Goal: Use online tool/utility: Utilize a website feature to perform a specific function

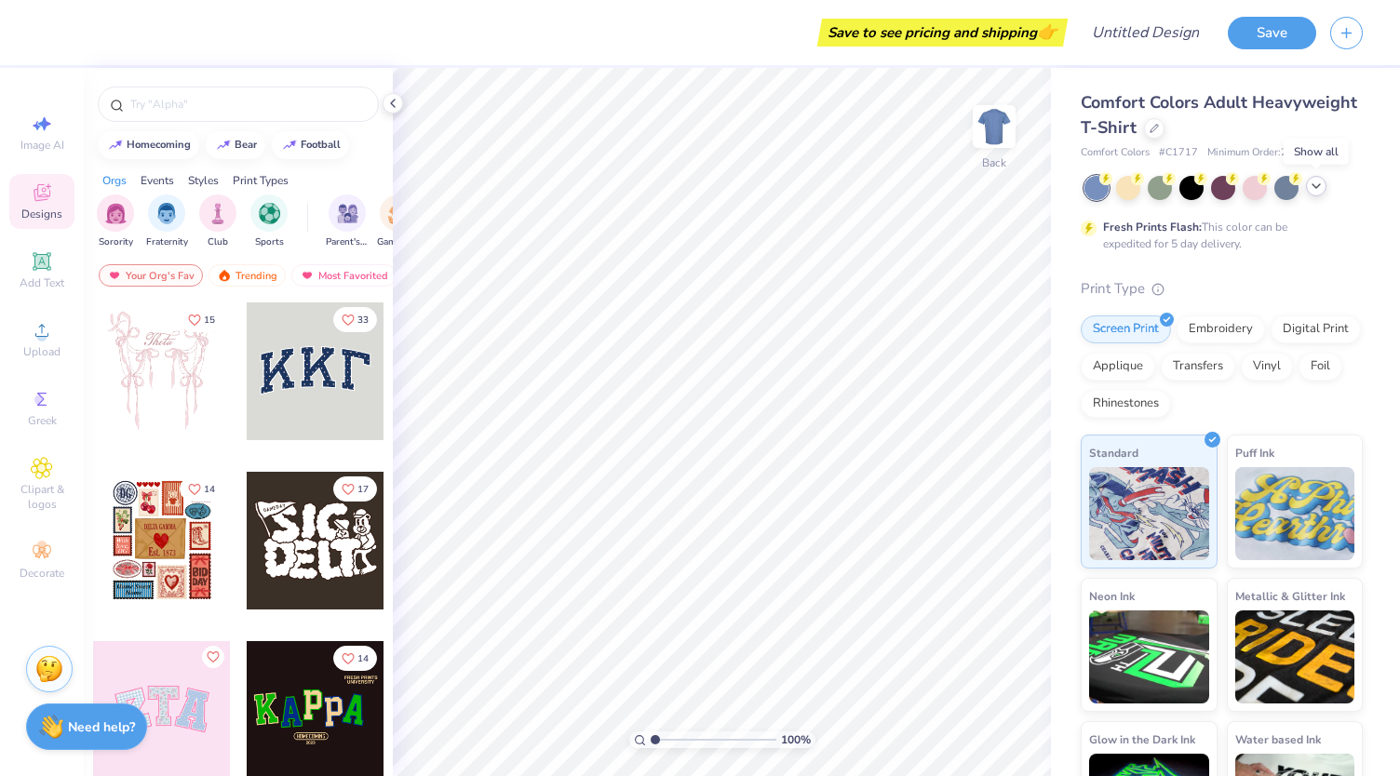
click at [1316, 185] on icon at bounding box center [1316, 186] width 15 height 15
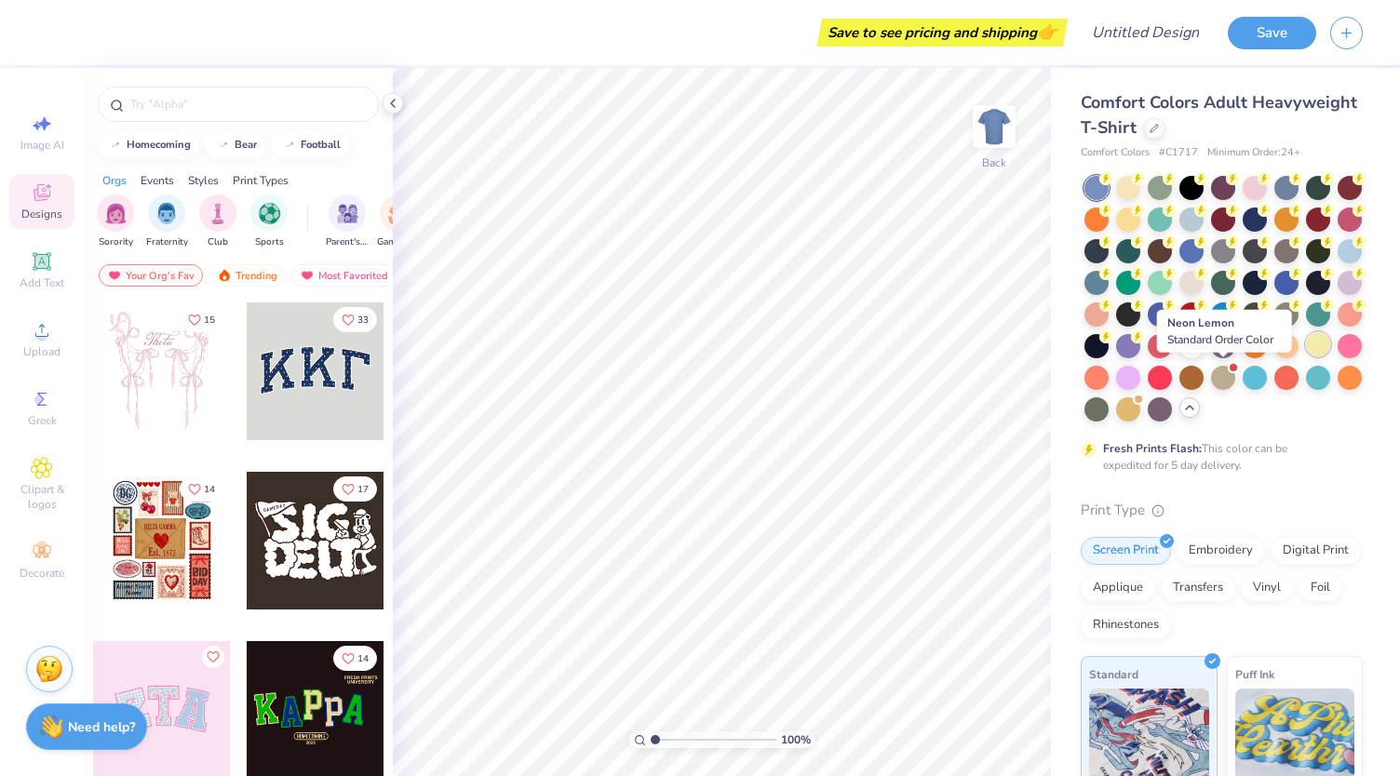
click at [1306, 357] on div at bounding box center [1318, 344] width 24 height 24
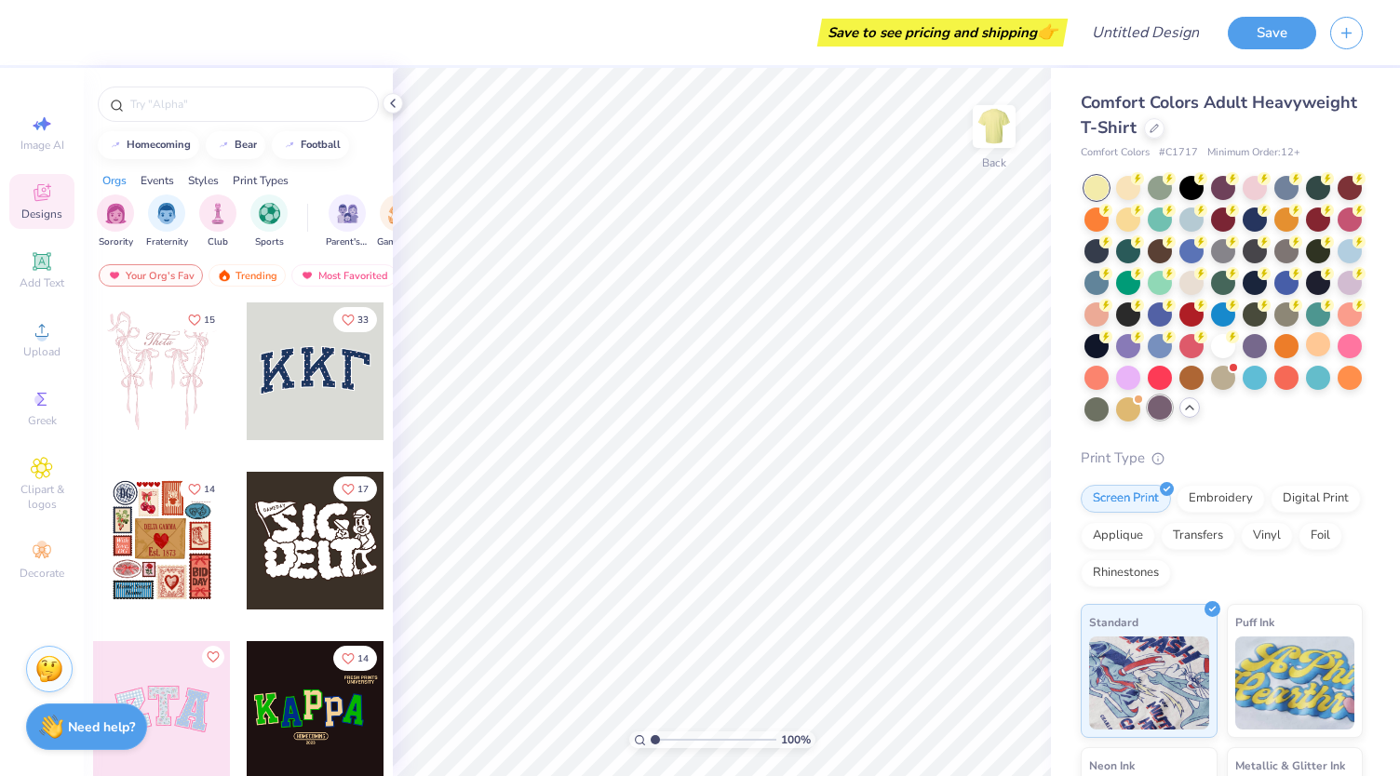
click at [1148, 420] on div at bounding box center [1160, 408] width 24 height 24
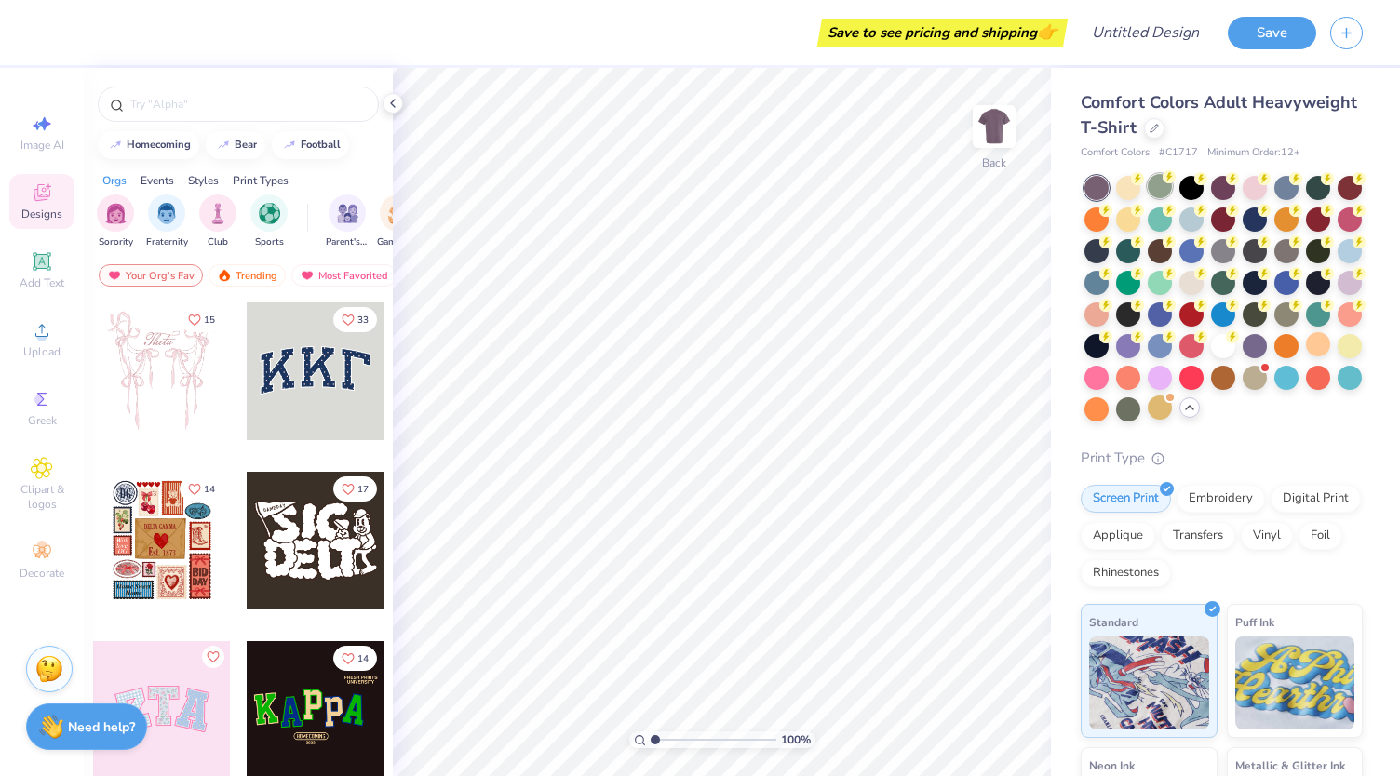
click at [1155, 196] on div at bounding box center [1160, 186] width 24 height 24
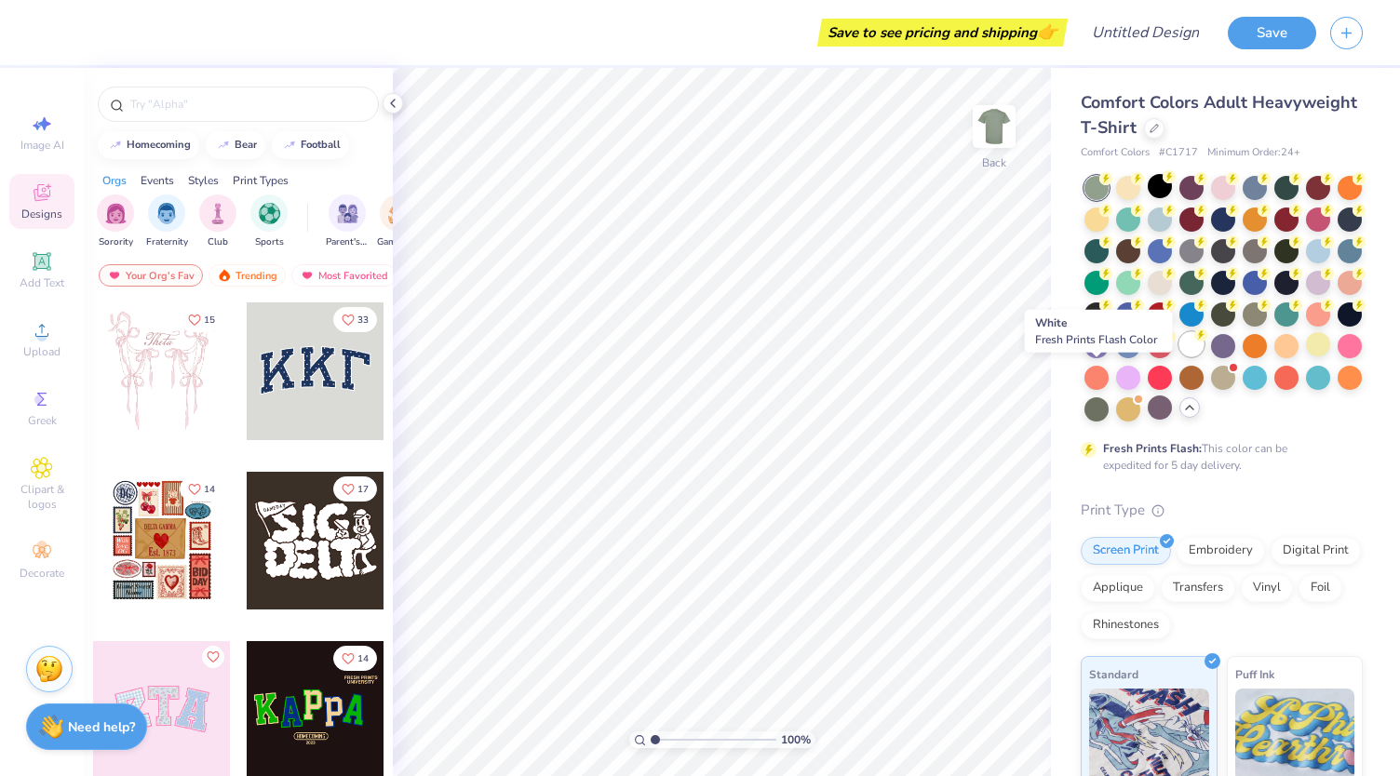
click at [1179, 357] on div at bounding box center [1191, 344] width 24 height 24
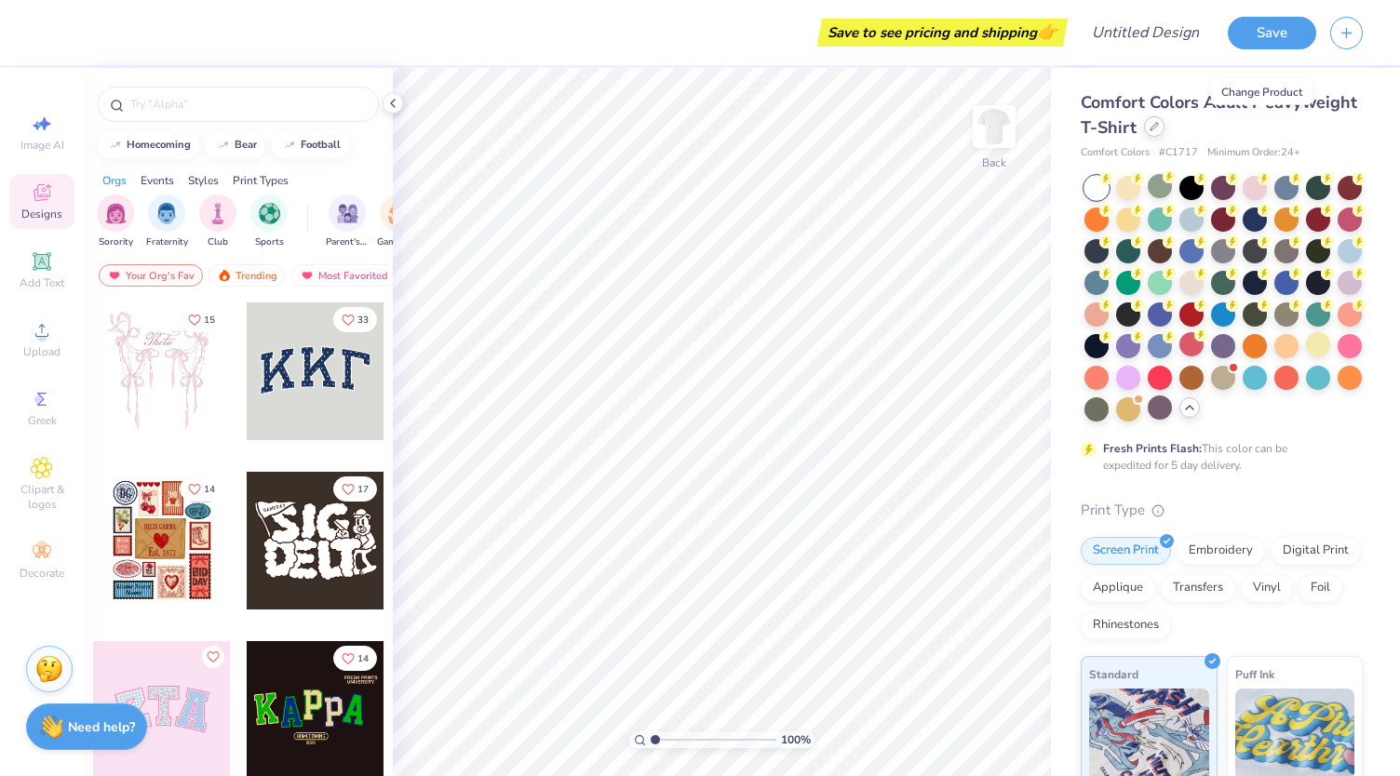
click at [1165, 132] on div at bounding box center [1154, 126] width 20 height 20
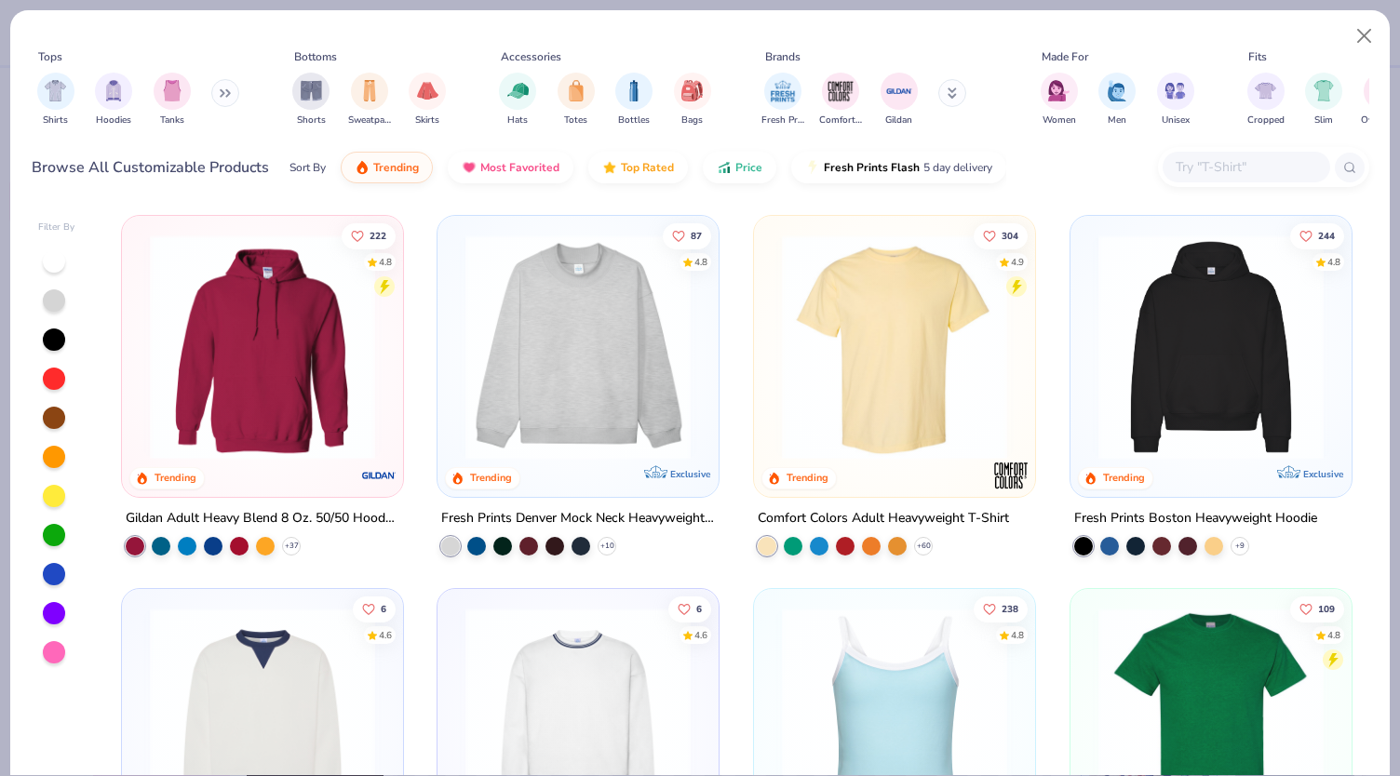
click at [1228, 165] on input "text" at bounding box center [1245, 166] width 143 height 21
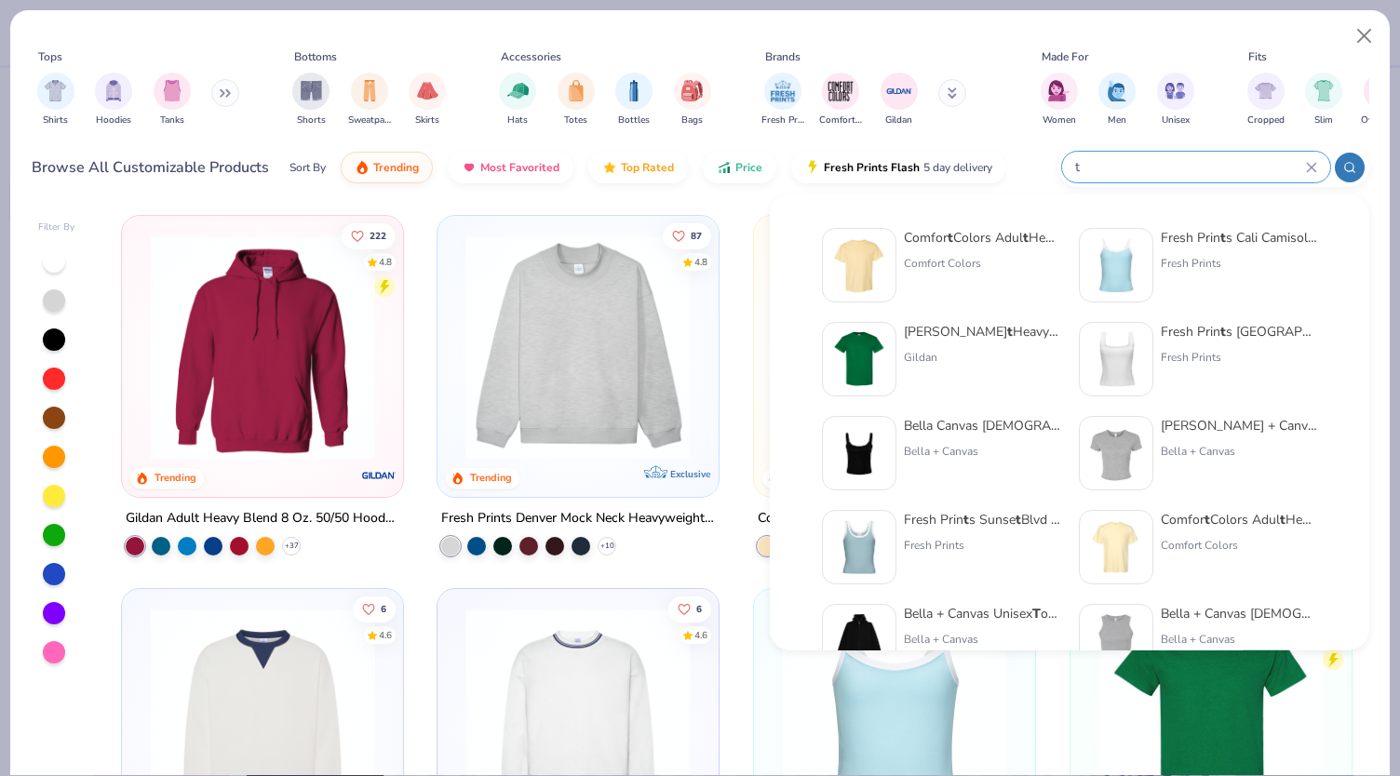
type input "t"
click at [876, 344] on img at bounding box center [859, 359] width 58 height 58
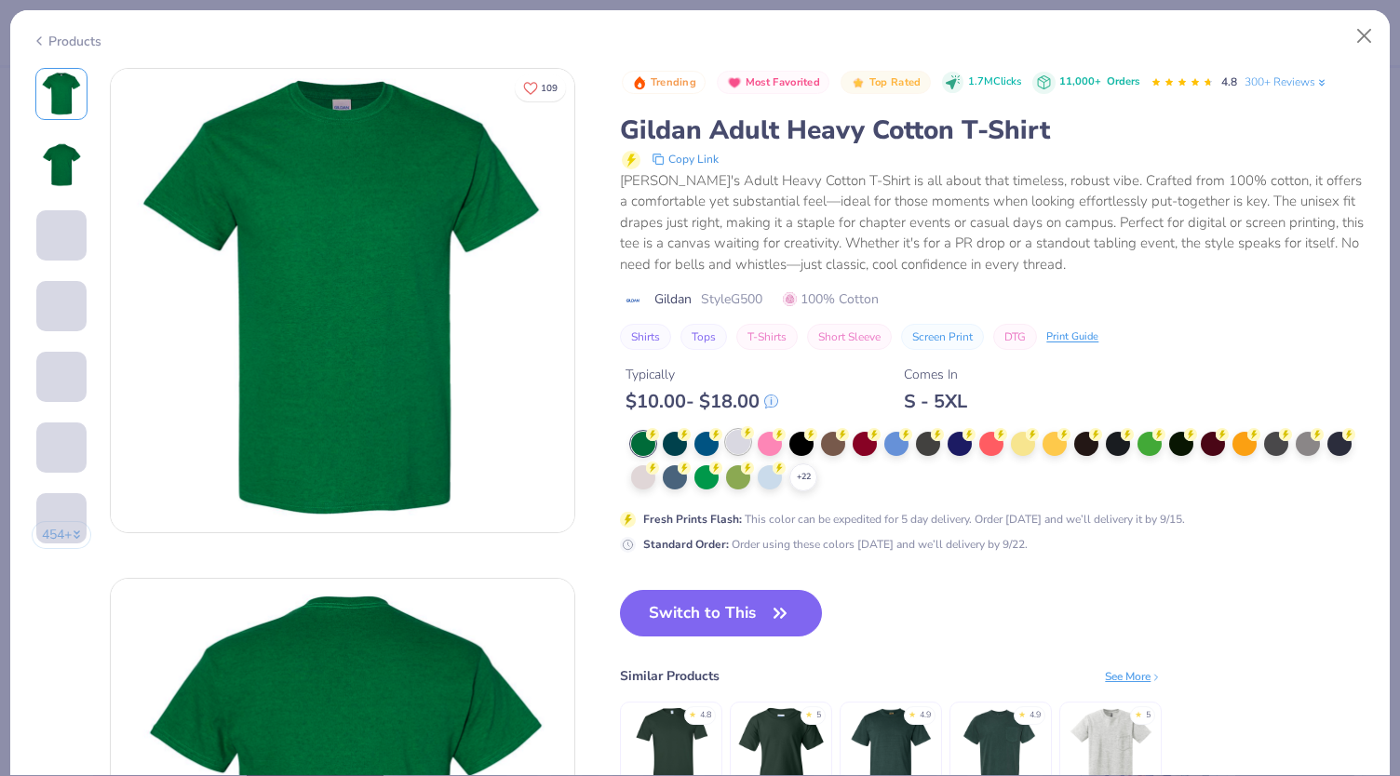
click at [739, 442] on div at bounding box center [738, 442] width 24 height 24
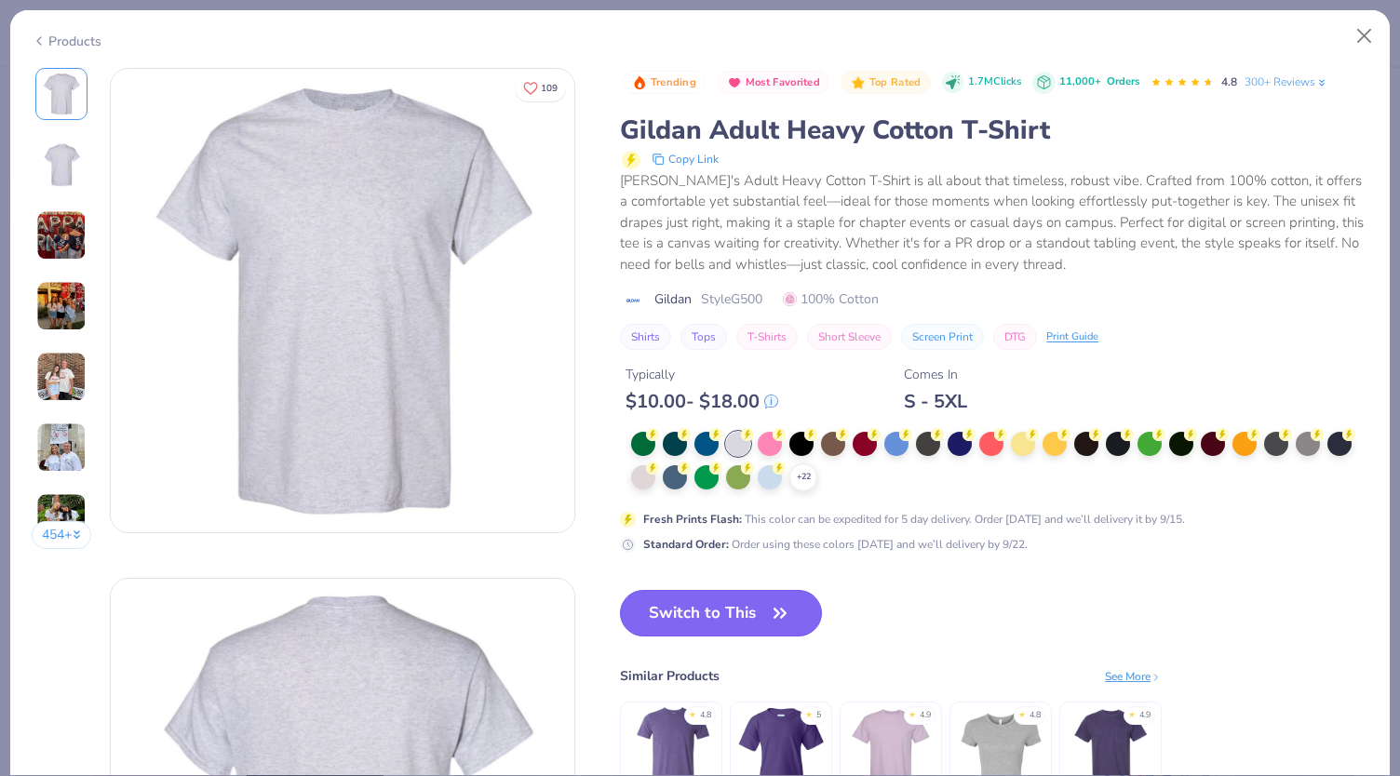
click at [724, 621] on button "Switch to This" at bounding box center [721, 613] width 202 height 47
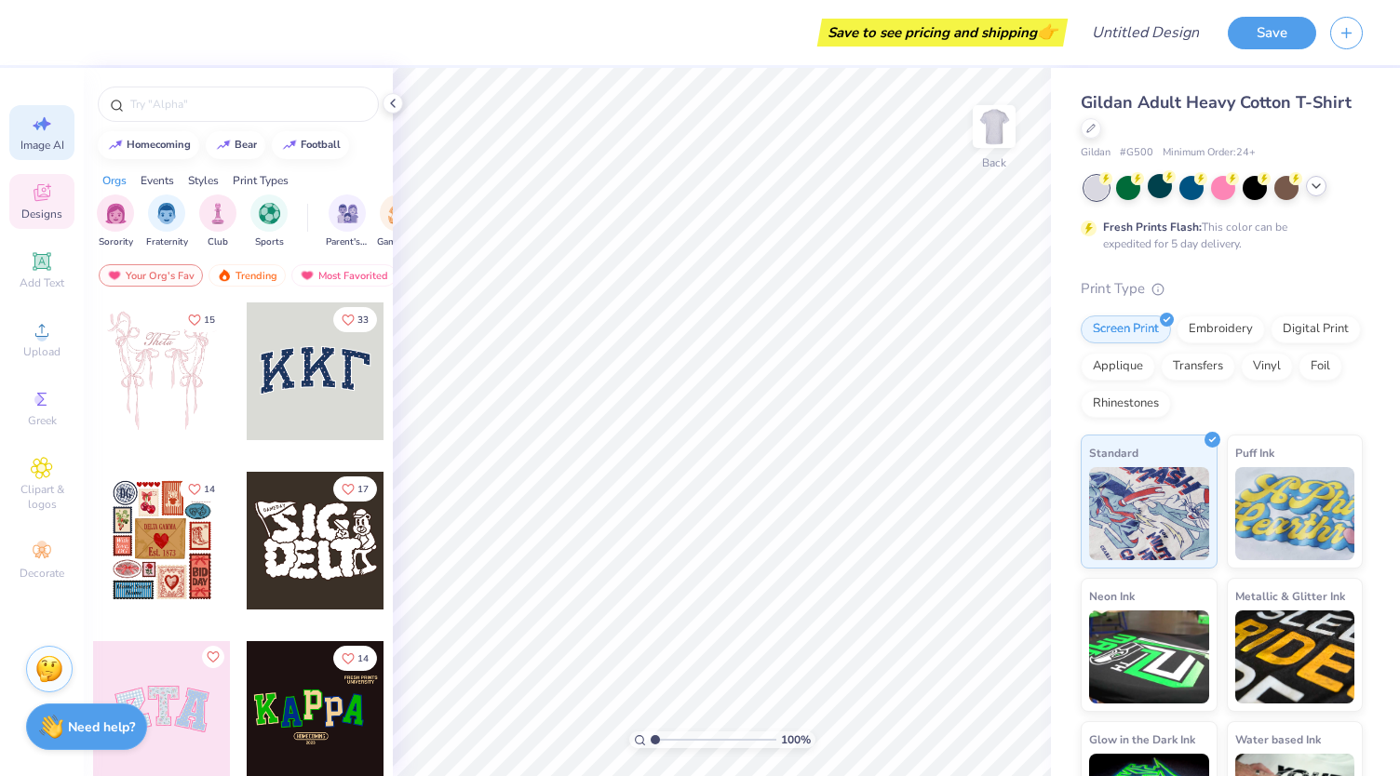
click at [50, 141] on span "Image AI" at bounding box center [42, 145] width 44 height 15
select select "4"
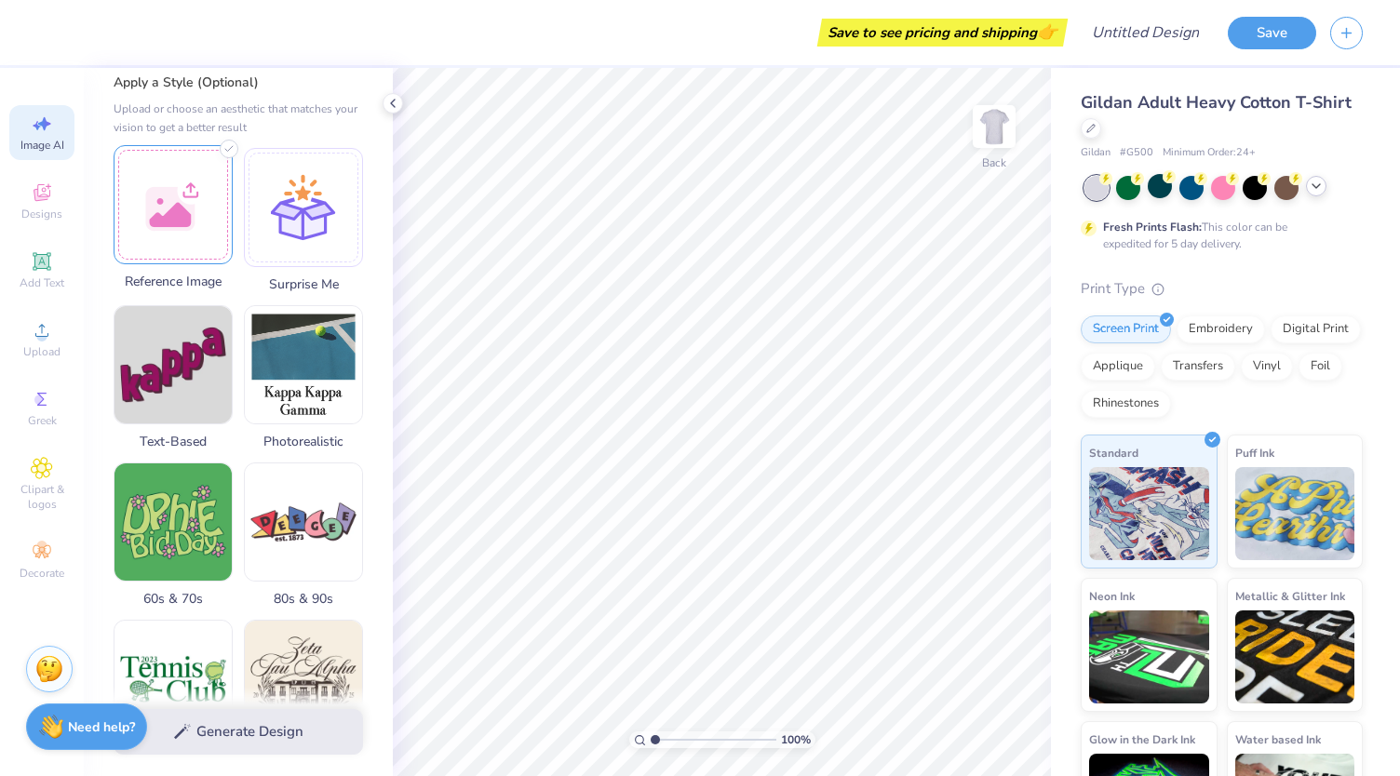
scroll to position [150, 0]
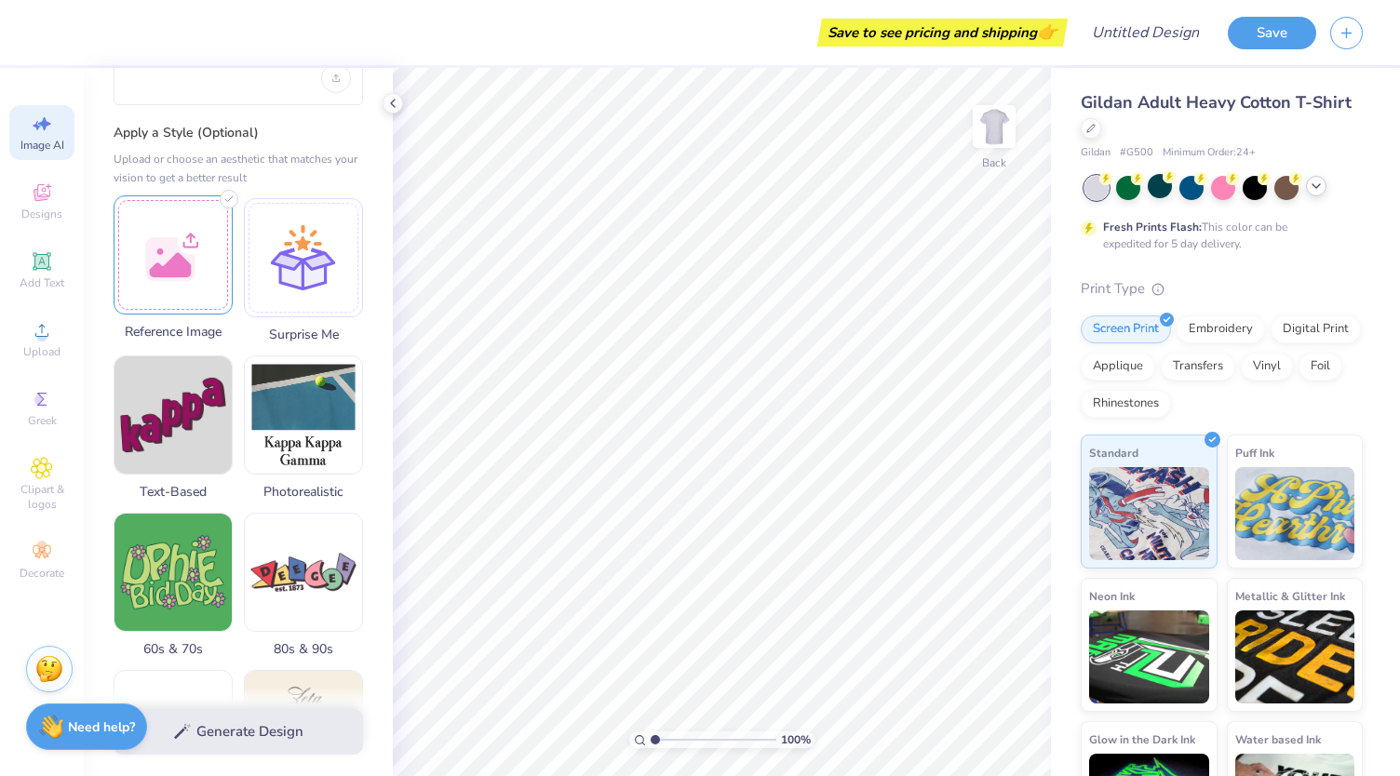
click at [177, 260] on div at bounding box center [173, 254] width 119 height 119
click at [184, 249] on div at bounding box center [173, 254] width 119 height 119
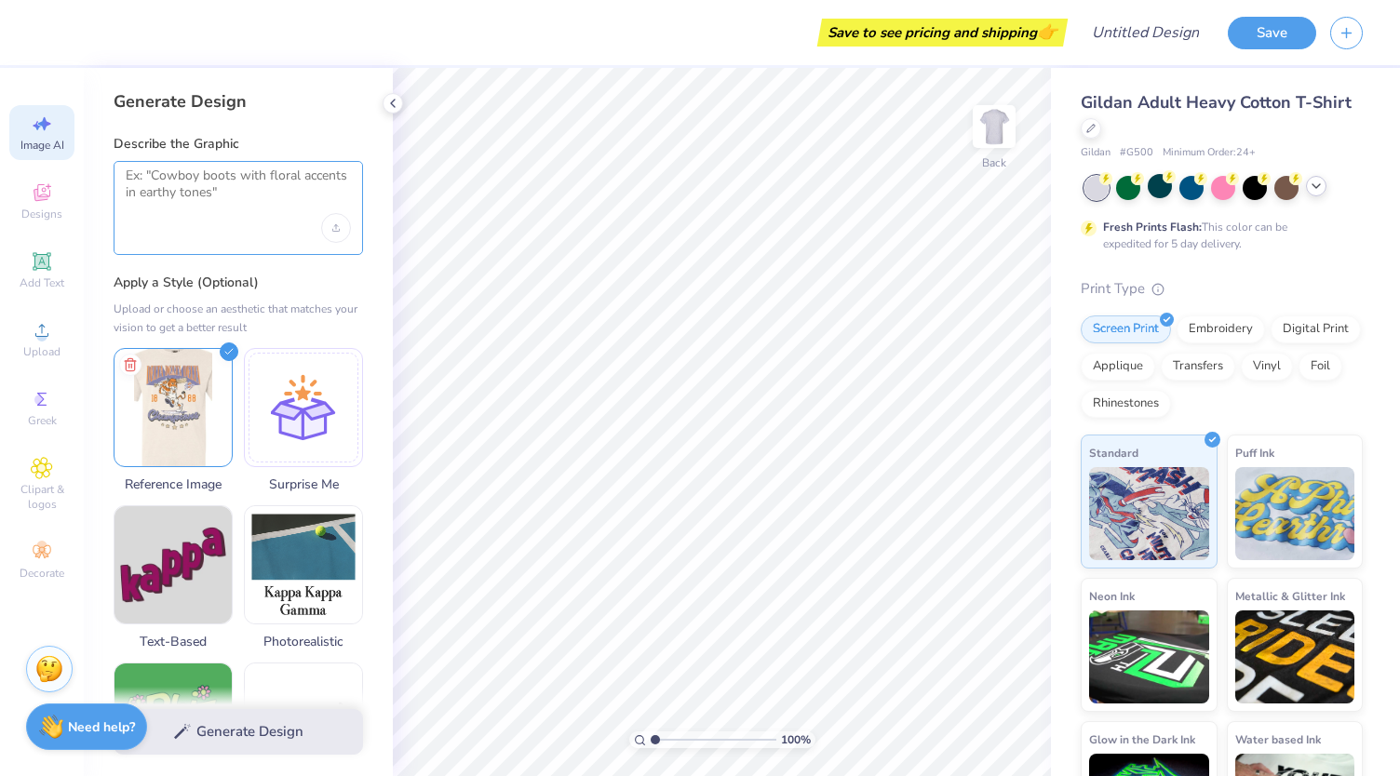
click at [210, 193] on textarea at bounding box center [238, 191] width 225 height 47
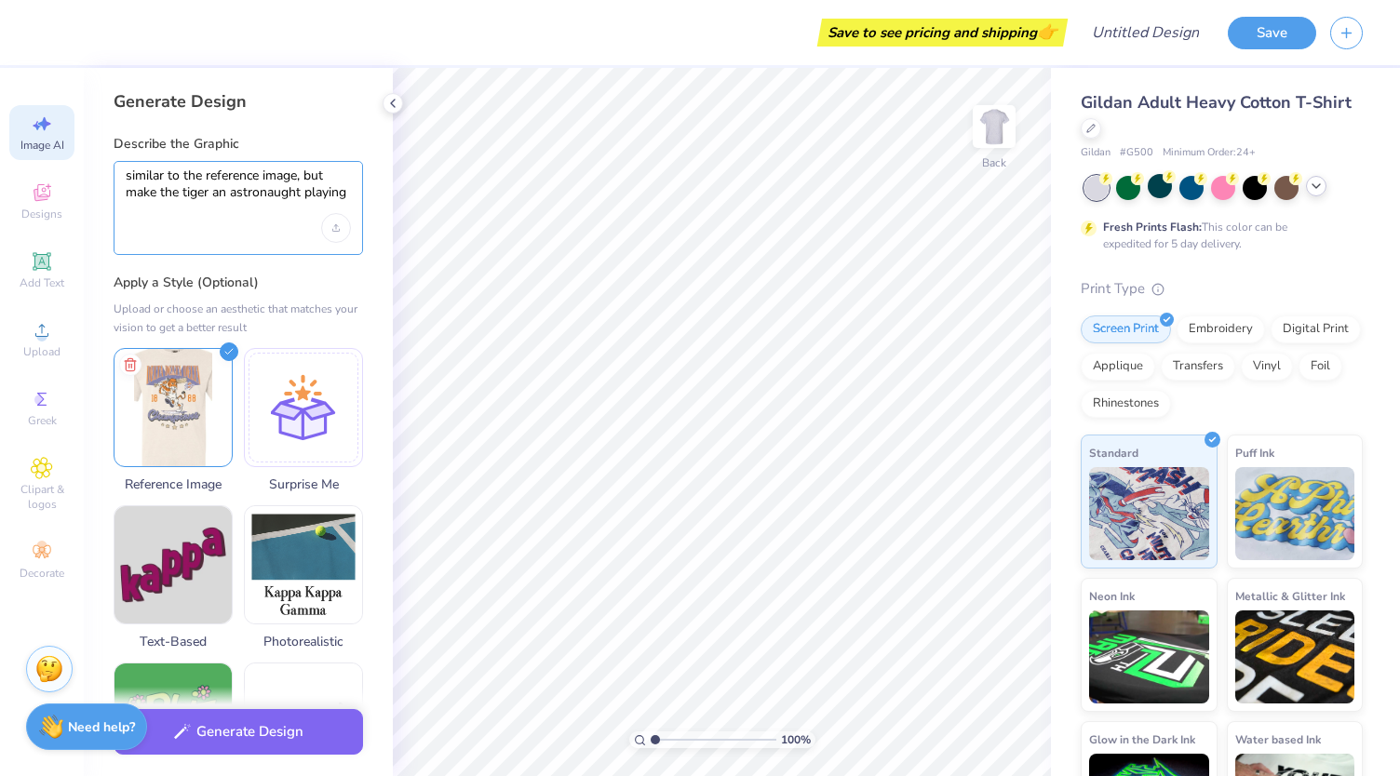
click at [258, 189] on textarea "similar to the reference image, but make the tiger an astronaught playing" at bounding box center [238, 191] width 225 height 47
click at [339, 191] on textarea "similar to the reference image, but make the tiger an astronaut playing" at bounding box center [238, 191] width 225 height 47
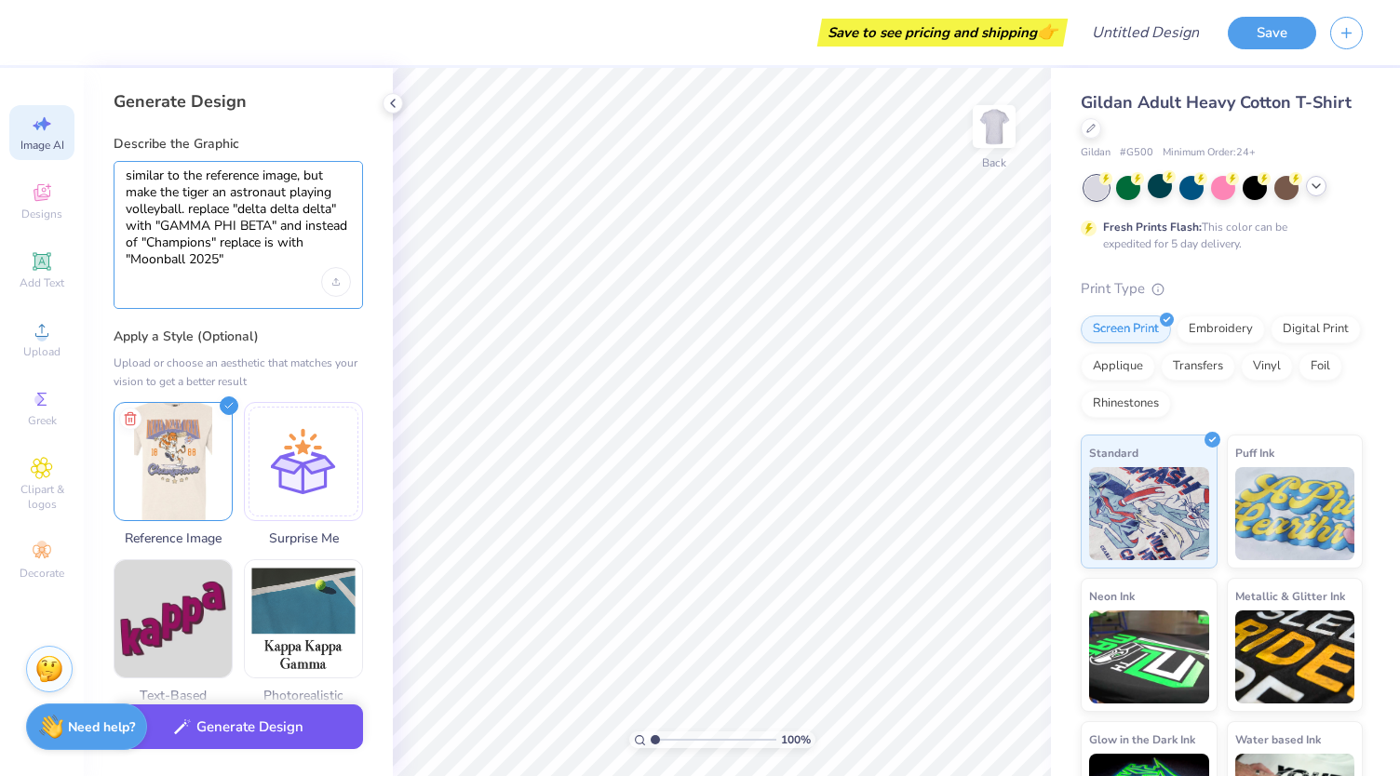
type textarea "similar to the reference image, but make the tiger an astronaut playing volleyb…"
click at [263, 731] on button "Generate Design" at bounding box center [238, 728] width 249 height 46
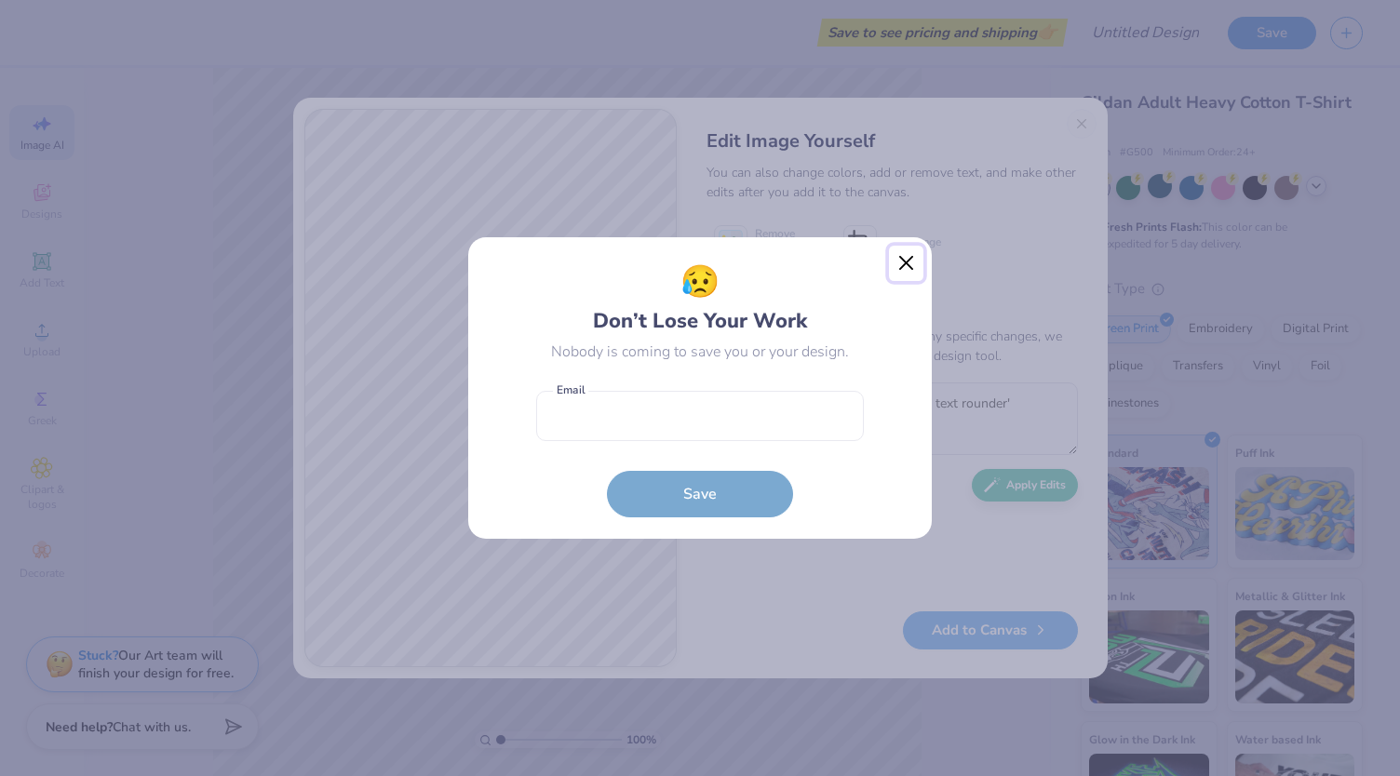
click at [906, 265] on button "Close" at bounding box center [906, 263] width 35 height 35
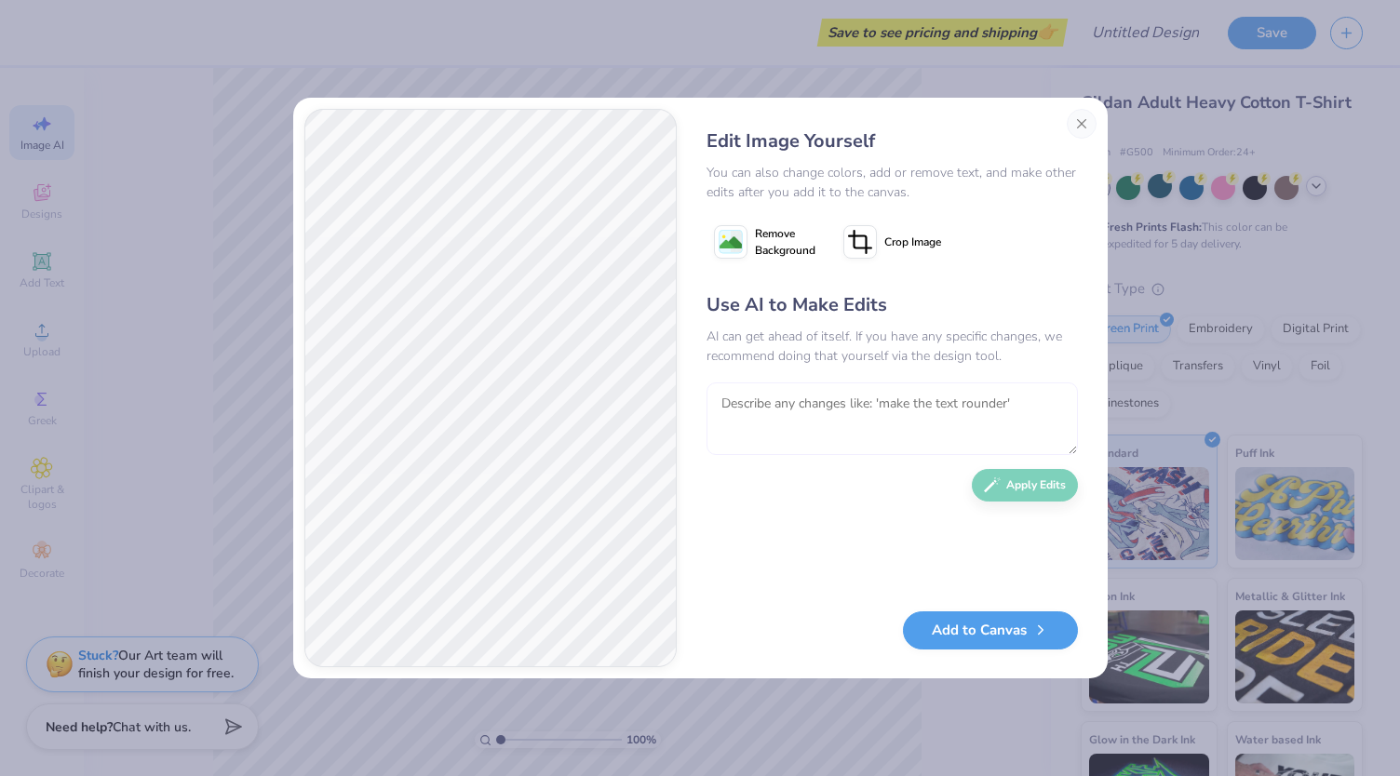
click at [825, 397] on textarea at bounding box center [892, 419] width 371 height 73
drag, startPoint x: 808, startPoint y: 424, endPoint x: 744, endPoint y: 424, distance: 64.2
click at [744, 424] on textarea "make the astronaut a person, not a tiger. also make it look like it's playing v…" at bounding box center [892, 419] width 371 height 73
type textarea "make the astronaut a person, not a tiger. also make it look like spiking a voll…"
click at [984, 494] on button "Apply Edits" at bounding box center [1025, 481] width 106 height 33
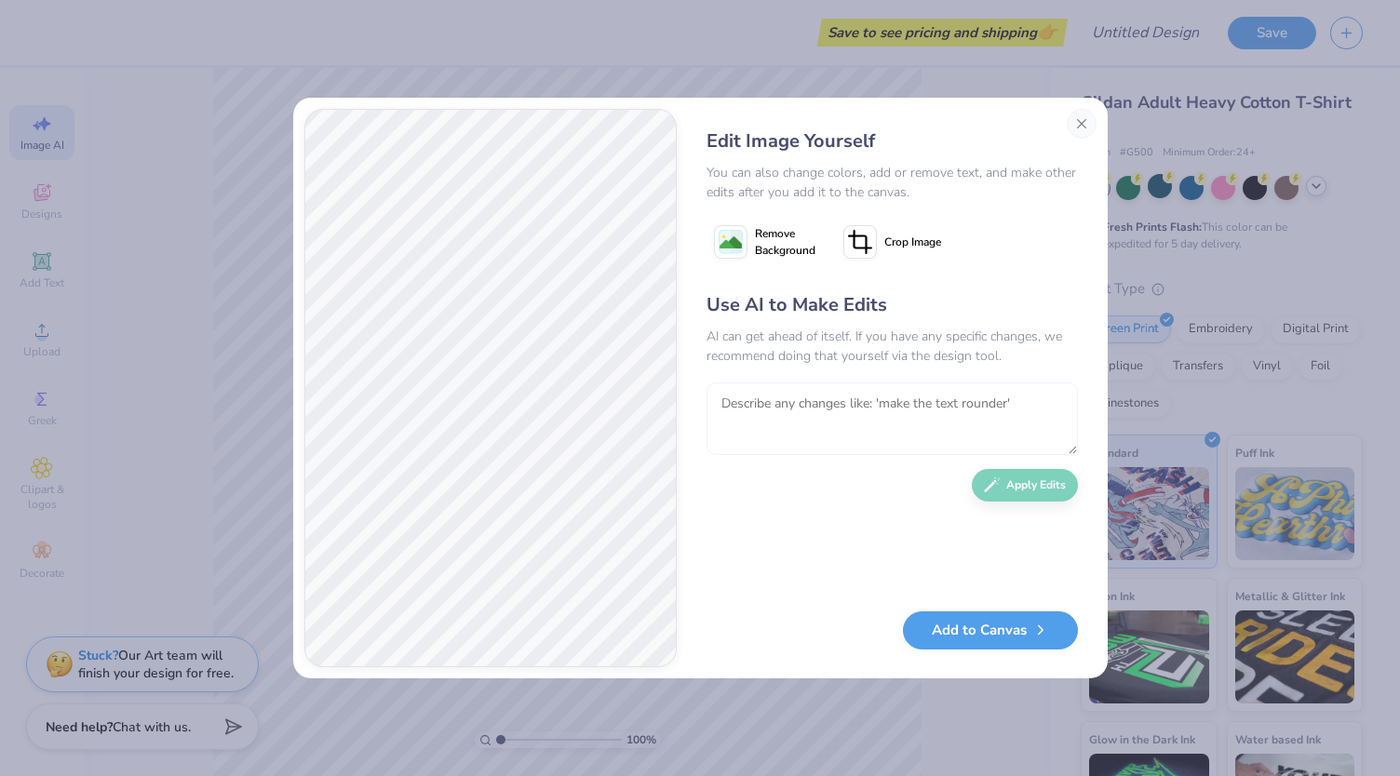
click at [803, 422] on textarea at bounding box center [892, 419] width 371 height 73
type textarea "remove the background"
click at [1028, 494] on button "Apply Edits" at bounding box center [1025, 481] width 106 height 33
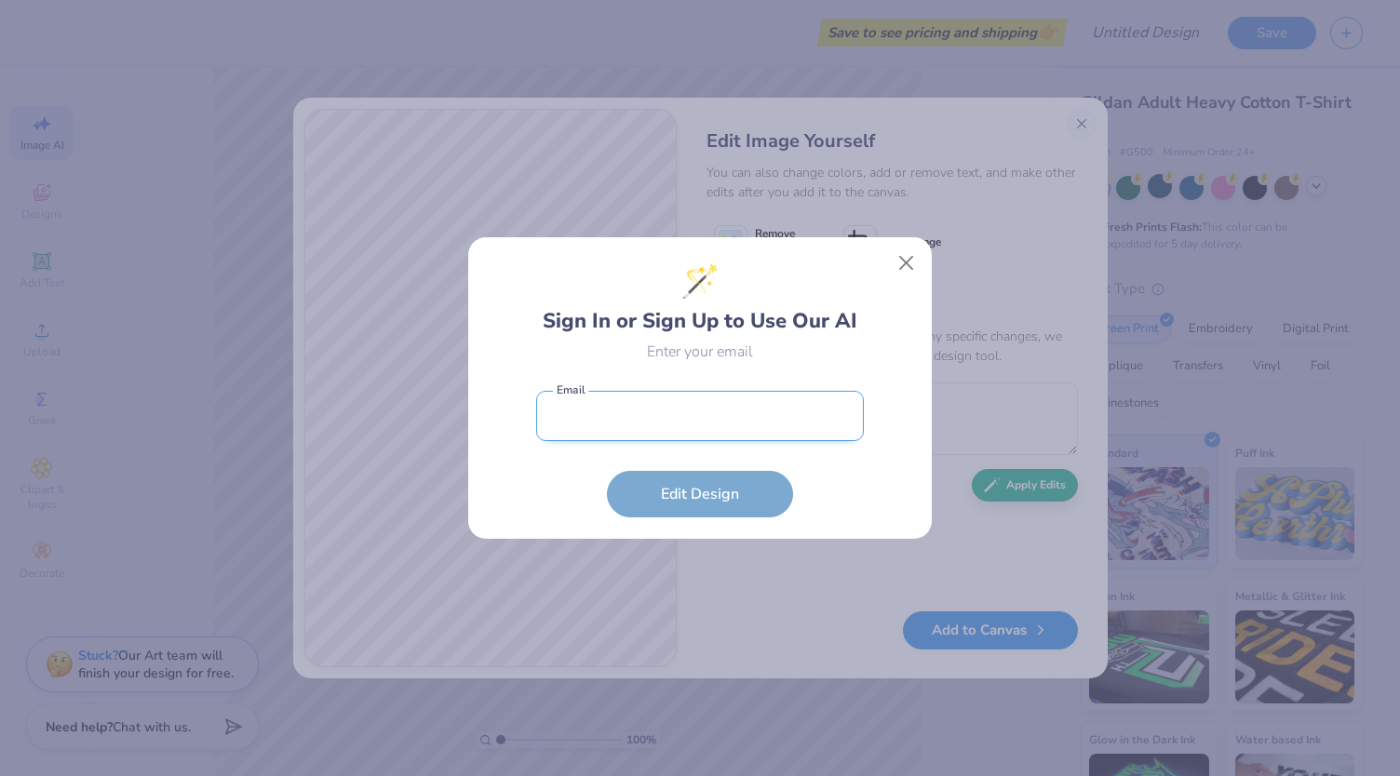
click at [693, 429] on input "email" at bounding box center [700, 416] width 328 height 51
type input "mev5255@psu.edu"
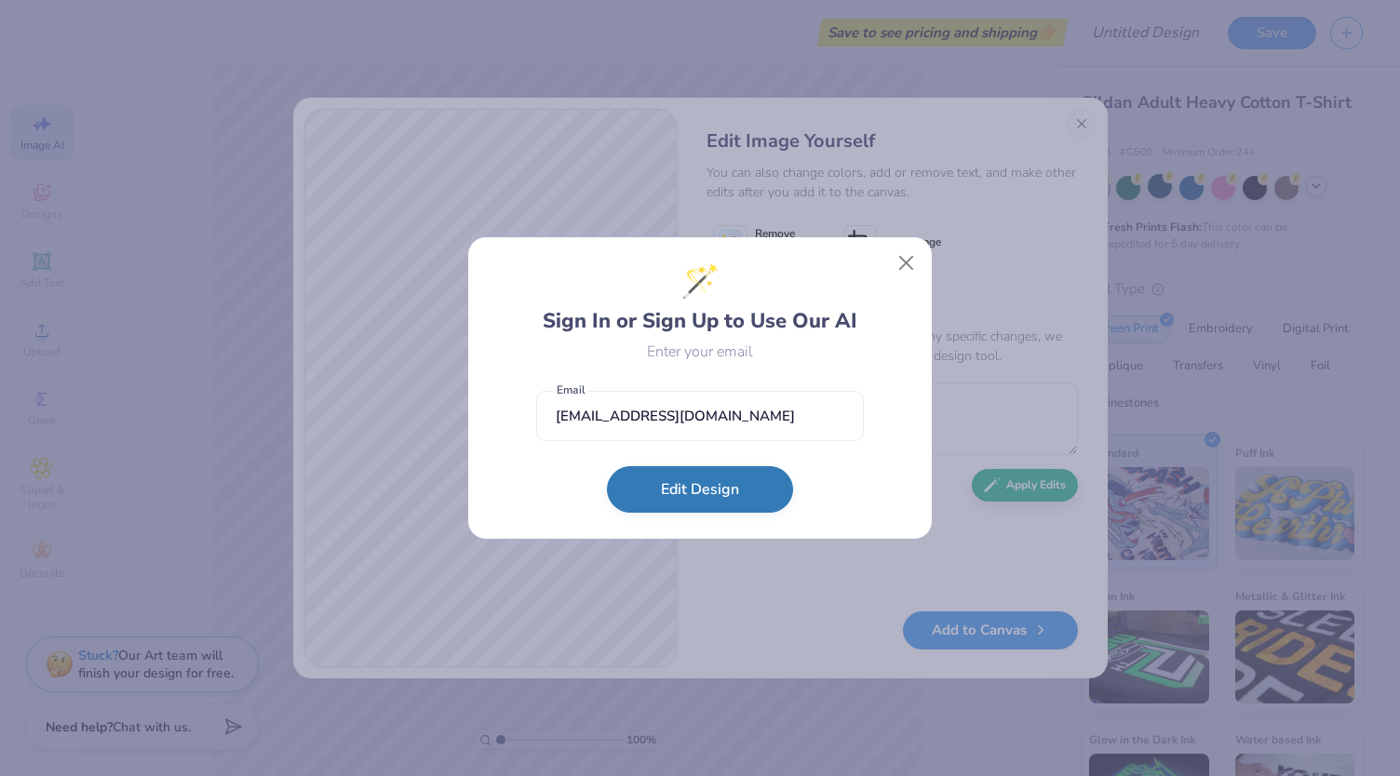
click at [700, 489] on button "Edit Design" at bounding box center [700, 489] width 186 height 47
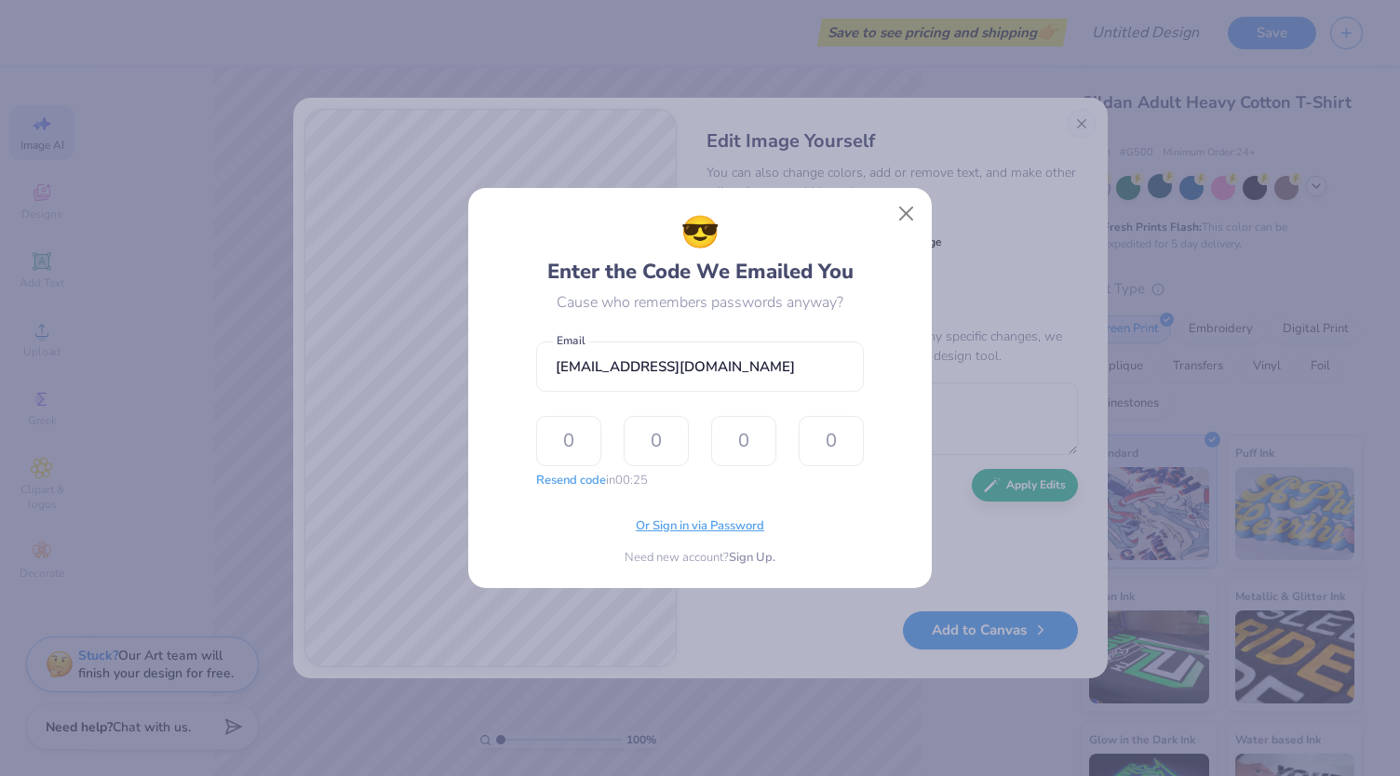
click at [670, 524] on span "Or Sign in via Password" at bounding box center [700, 527] width 128 height 19
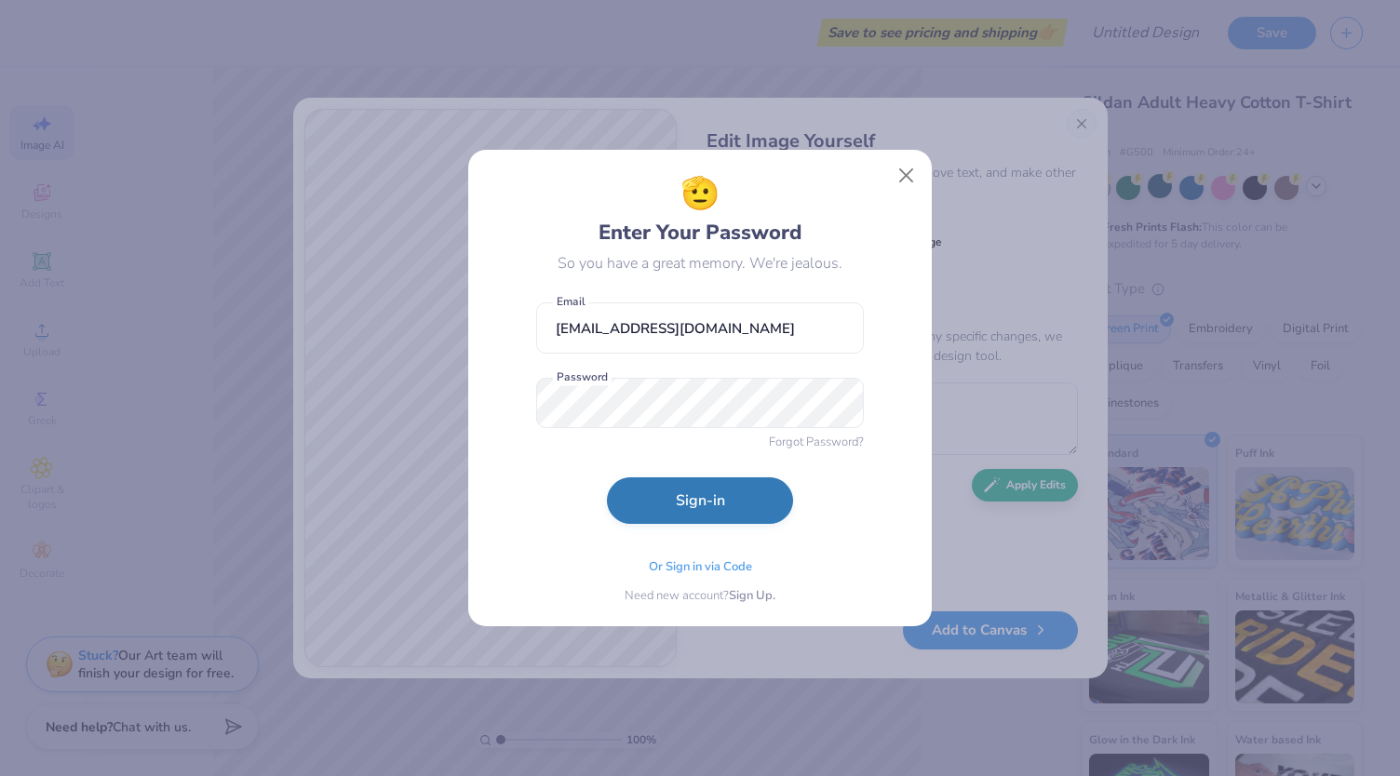
click at [676, 496] on button "Sign-in" at bounding box center [700, 501] width 186 height 47
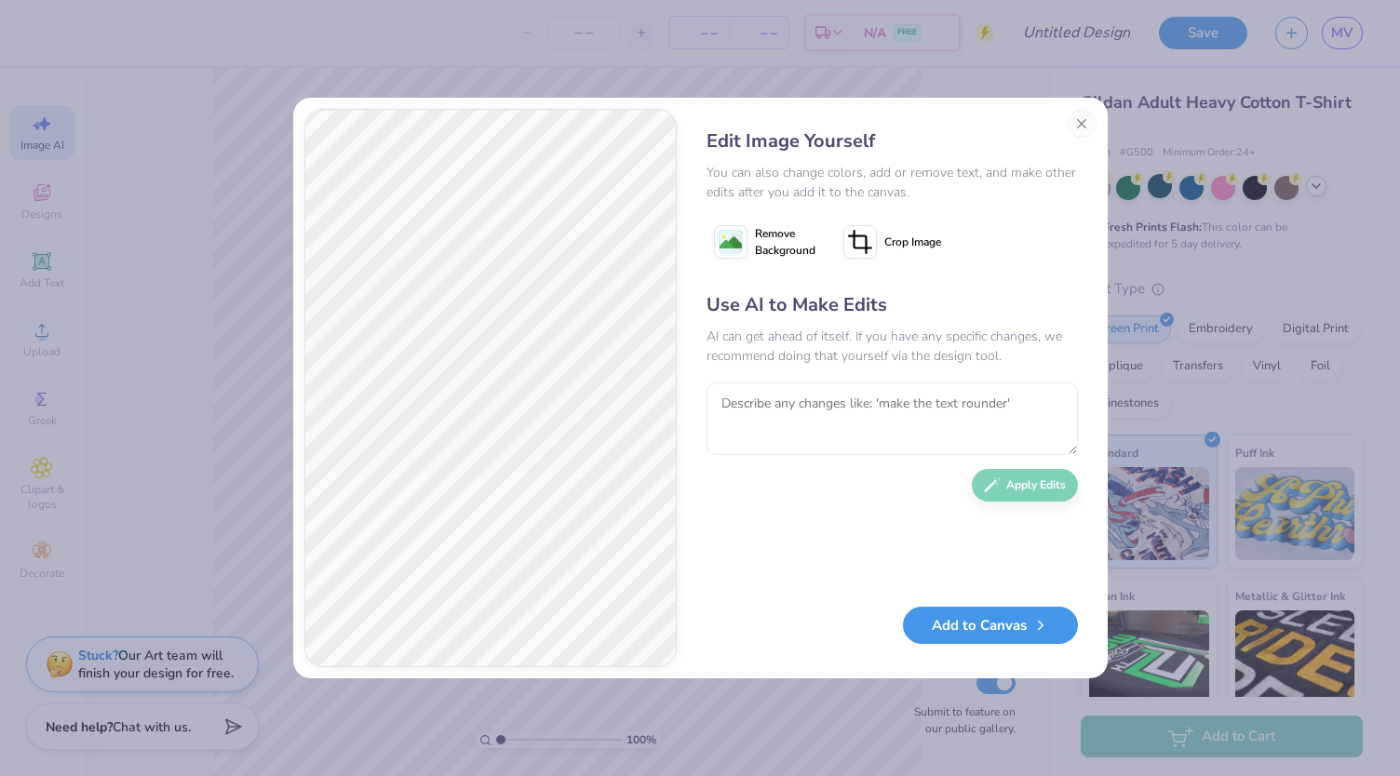
click at [961, 630] on button "Add to Canvas" at bounding box center [990, 626] width 175 height 38
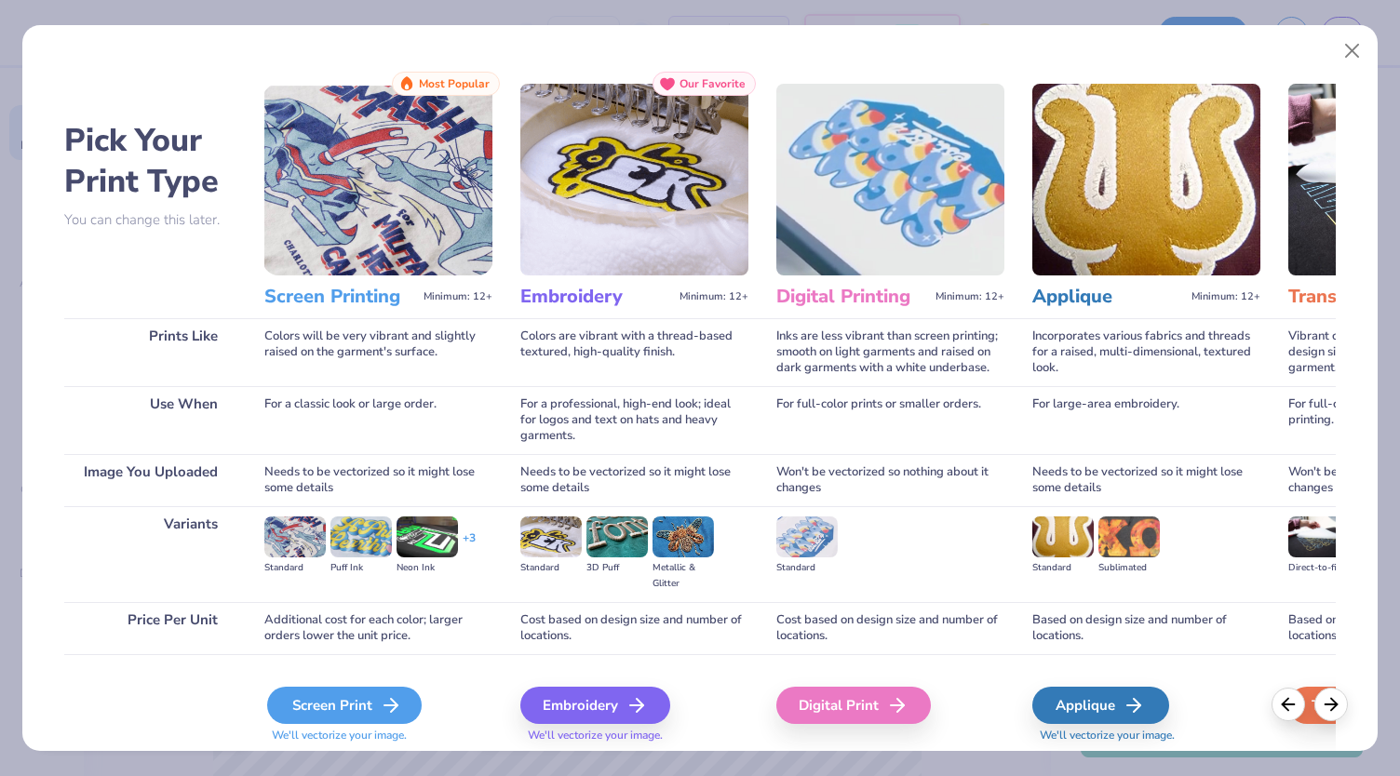
click at [337, 712] on div "Screen Print" at bounding box center [344, 705] width 155 height 37
click at [371, 692] on div "Screen Print" at bounding box center [344, 705] width 155 height 37
click at [339, 719] on div "Screen Print" at bounding box center [344, 705] width 155 height 37
